Goal: Transaction & Acquisition: Book appointment/travel/reservation

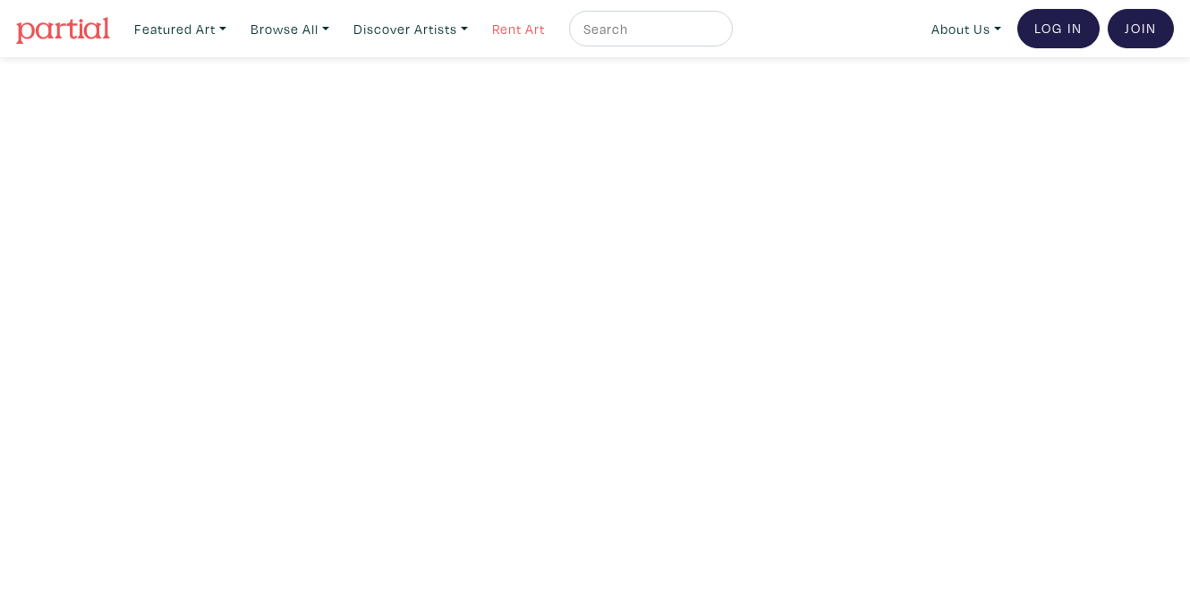
click at [534, 32] on link "Rent Art" at bounding box center [518, 29] width 69 height 37
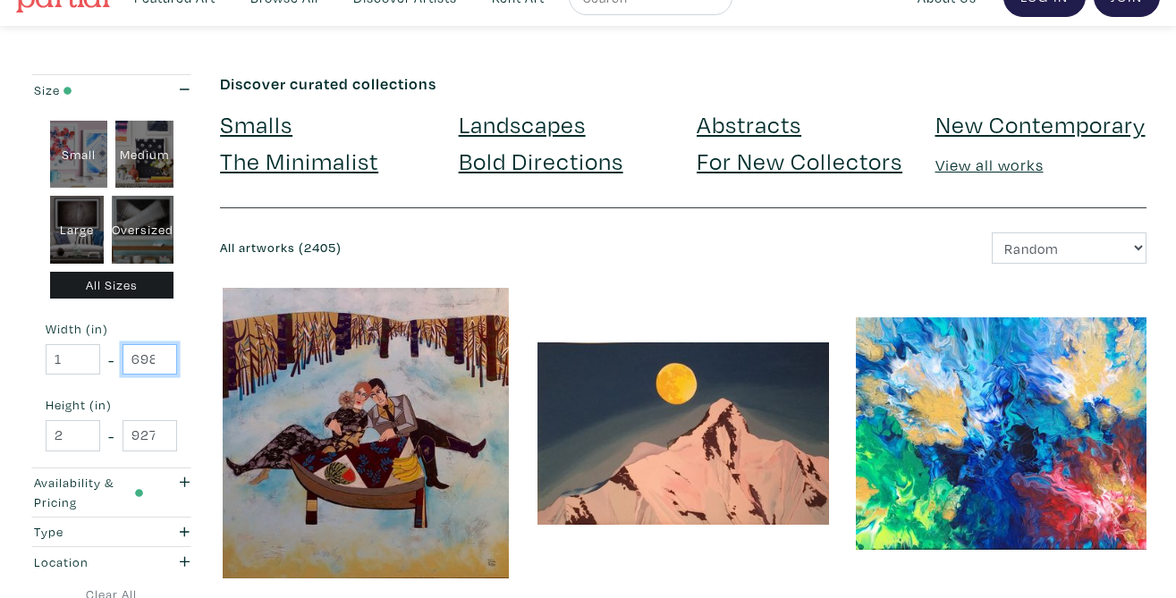
click at [141, 362] on input "698.5" at bounding box center [150, 359] width 55 height 31
type input "46"
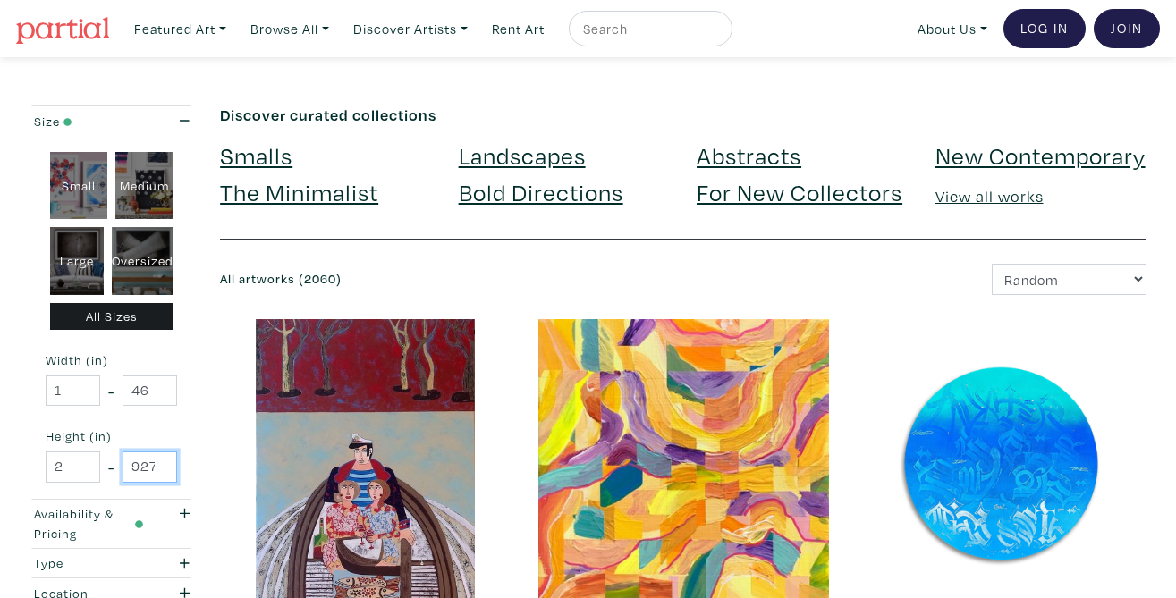
click at [140, 467] on input "927.1" at bounding box center [150, 467] width 55 height 31
type input "9"
type input "46"
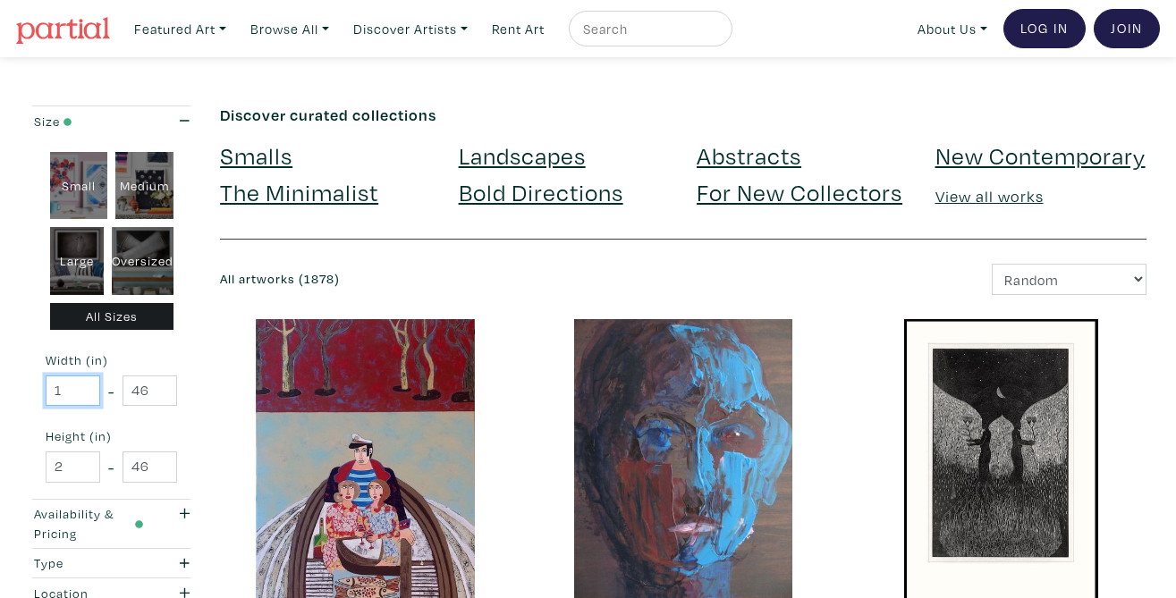
click at [65, 395] on input "1" at bounding box center [73, 391] width 55 height 31
type input "40"
click at [62, 462] on input "2" at bounding box center [73, 467] width 55 height 31
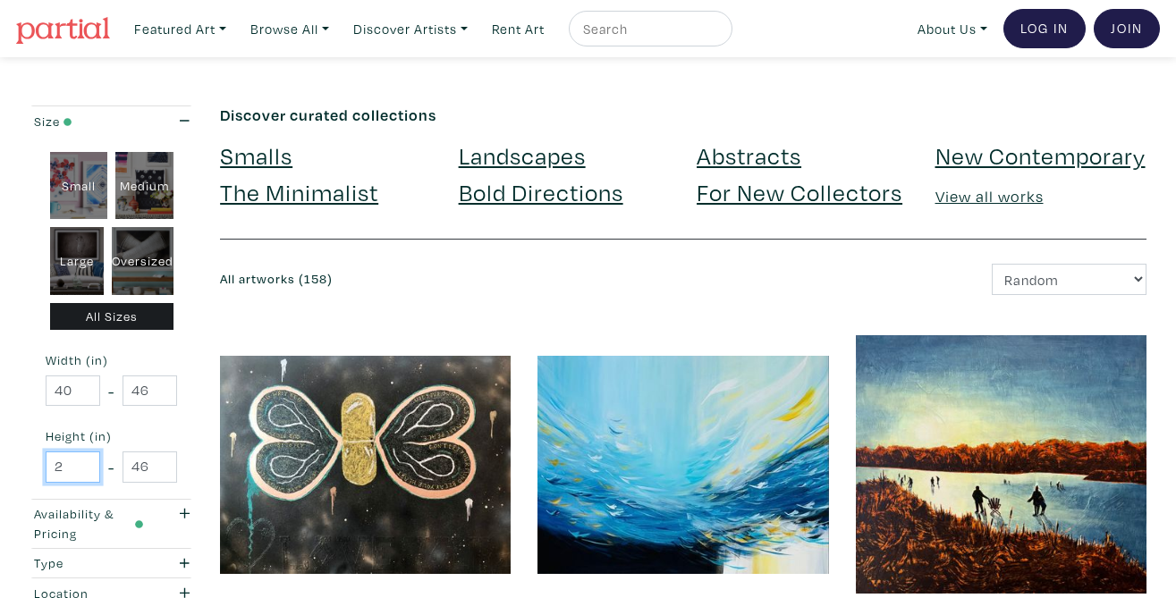
click at [62, 462] on input "2" at bounding box center [73, 467] width 55 height 31
type input "5"
type input "40"
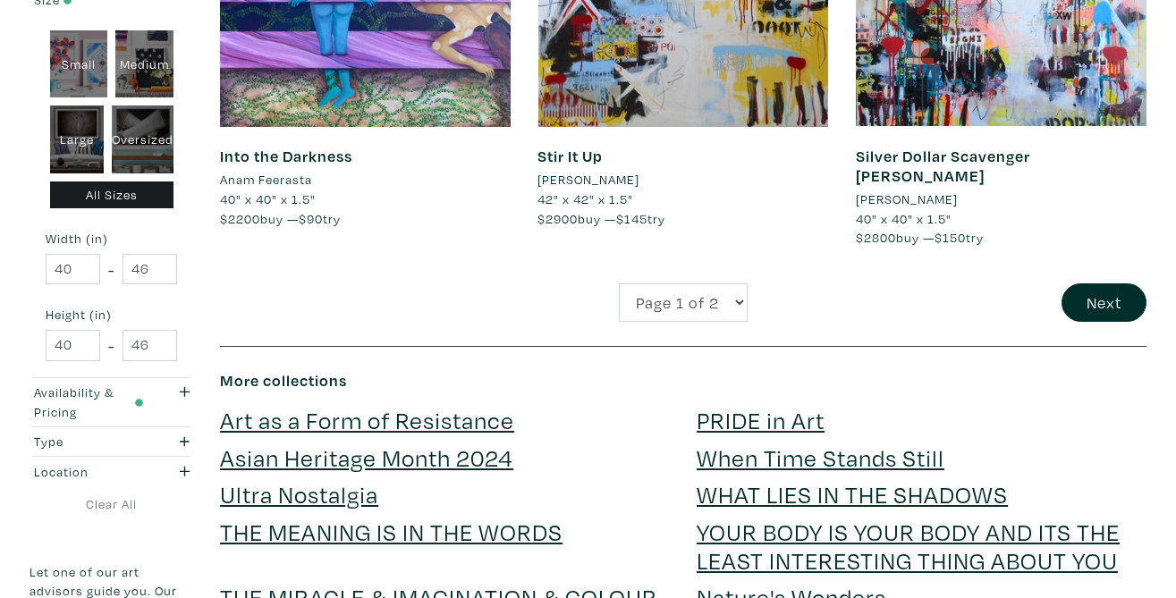
scroll to position [3628, 0]
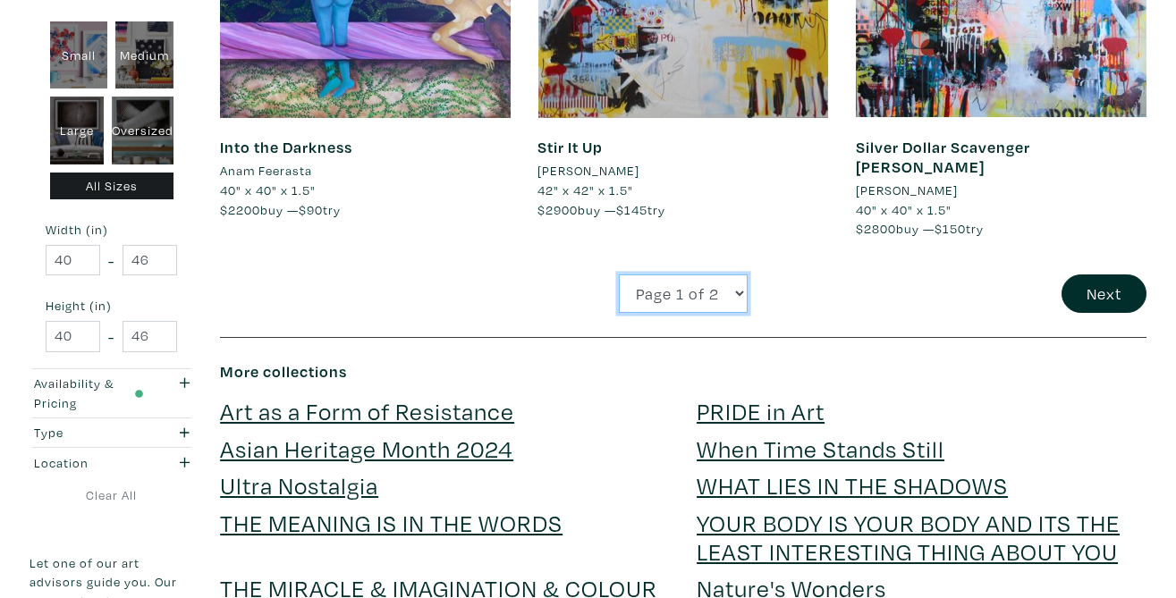
click at [738, 275] on select "Page 1 of 2 Page 2 of 2" at bounding box center [683, 294] width 129 height 38
select select "2"
click at [619, 275] on select "Page 1 of 2 Page 2 of 2" at bounding box center [683, 294] width 129 height 38
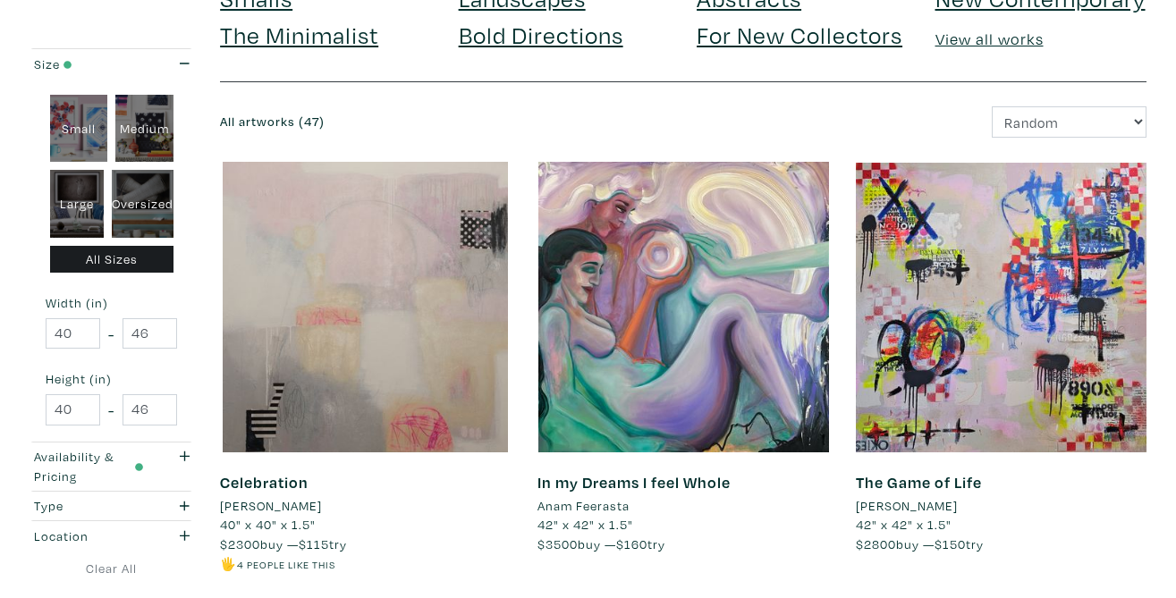
scroll to position [130, 0]
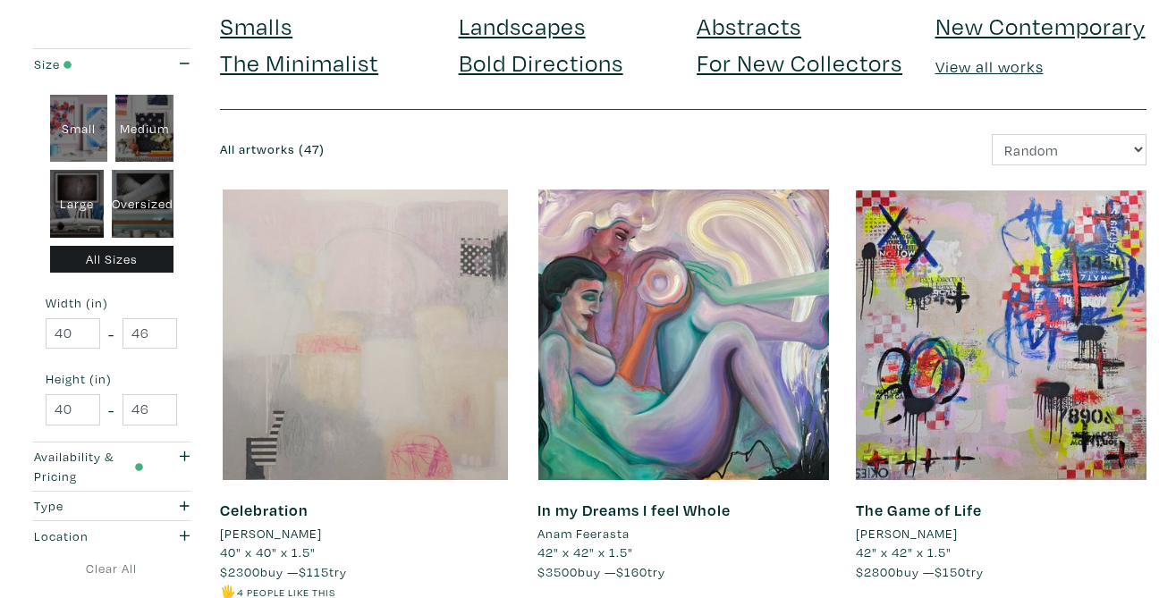
click at [483, 376] on div at bounding box center [365, 335] width 291 height 291
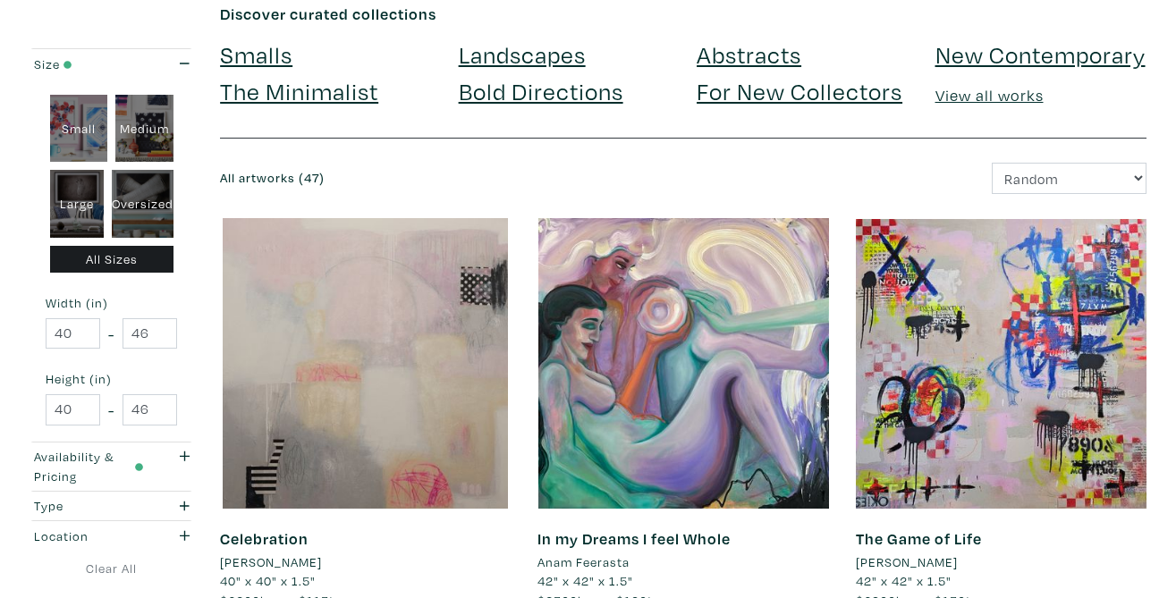
scroll to position [0, 0]
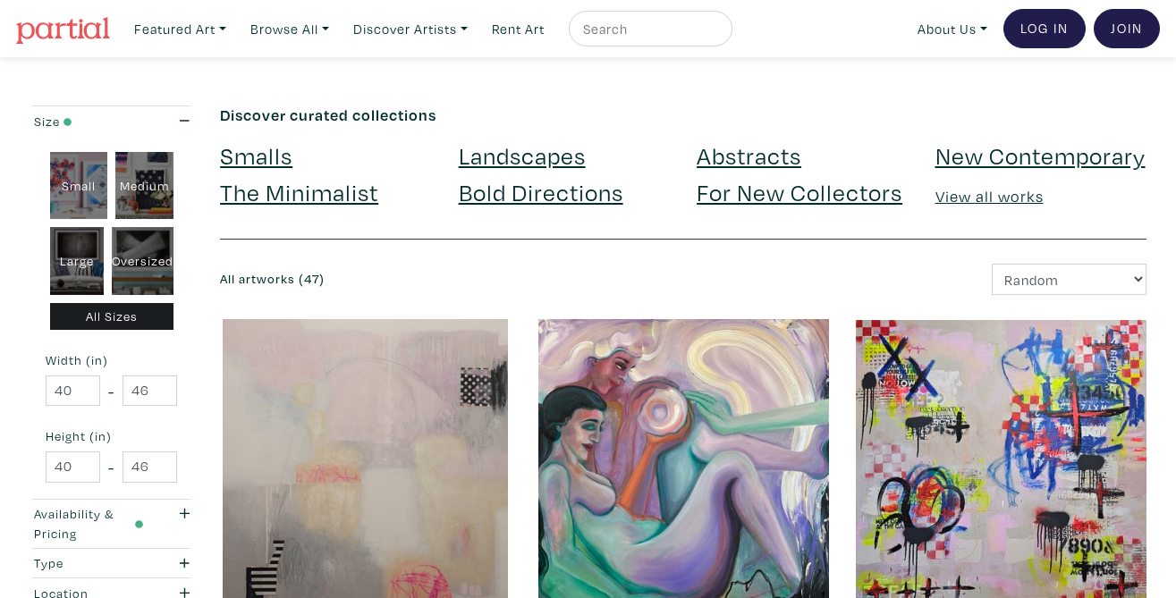
click at [88, 25] on img at bounding box center [63, 30] width 94 height 27
